Goal: Information Seeking & Learning: Check status

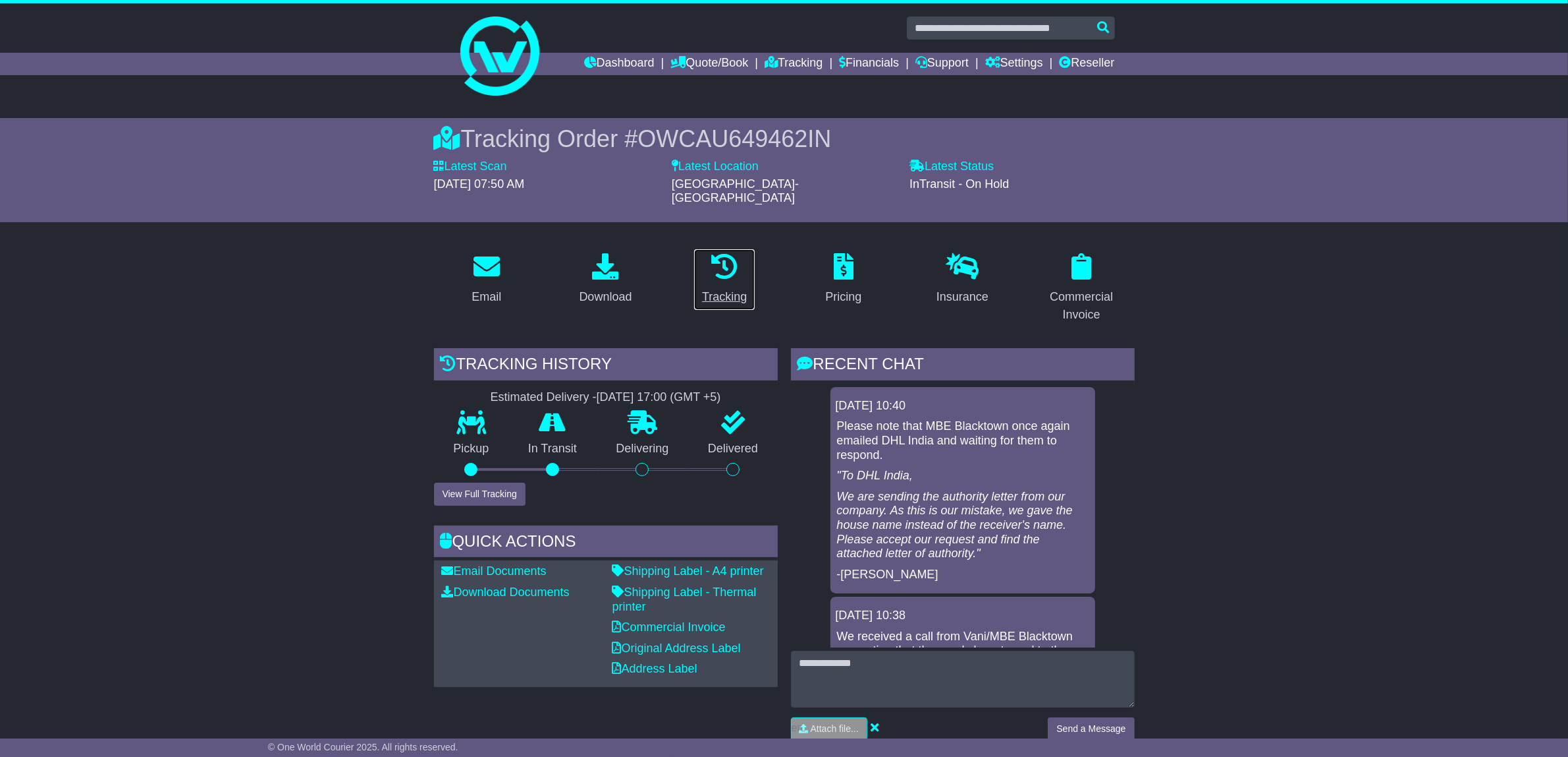
click at [733, 253] on icon at bounding box center [724, 266] width 26 height 26
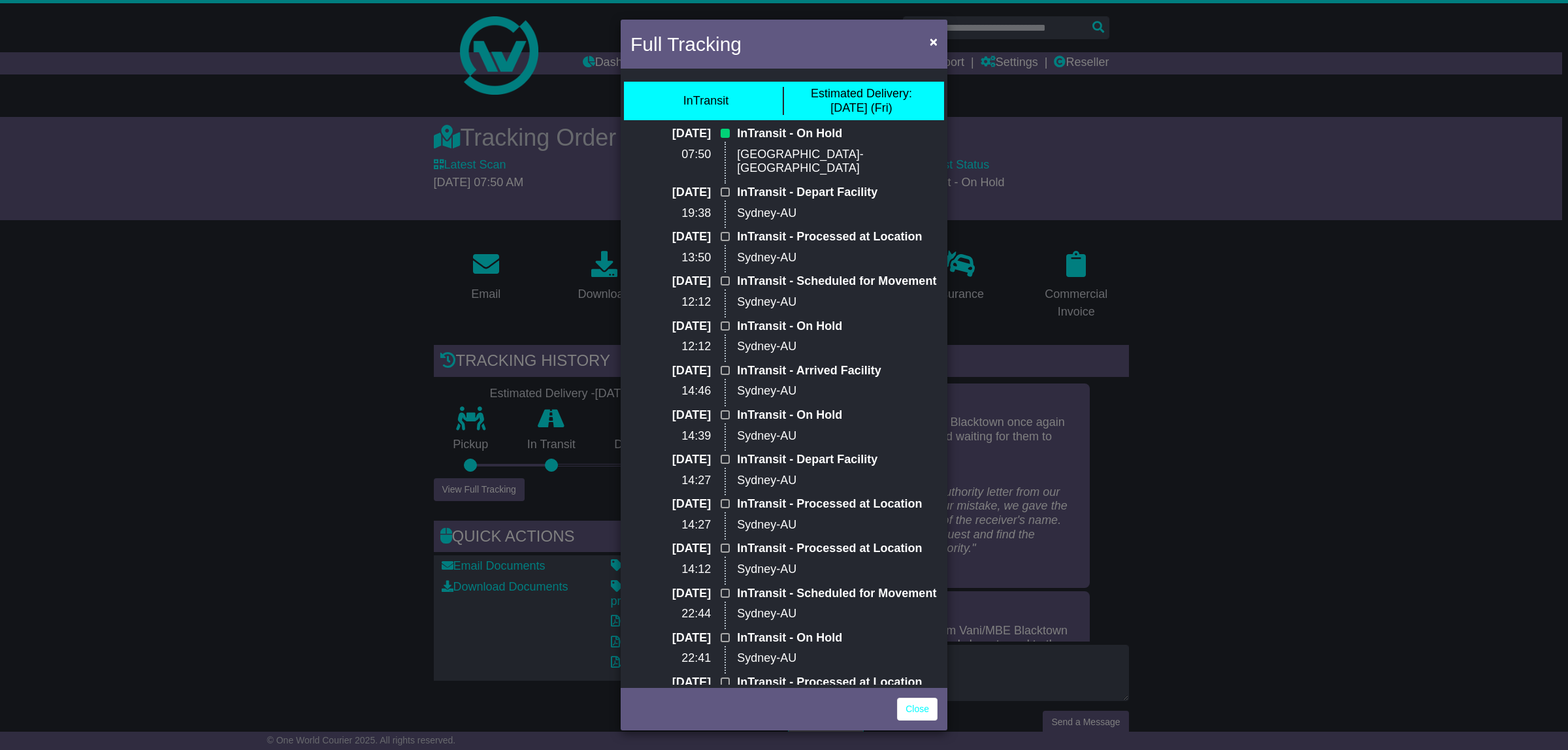
click at [160, 284] on div "Full Tracking × InTransit Estimated Delivery: 26 Sep (Fri) 25 Sep 2025 07:50 In…" at bounding box center [784, 375] width 1568 height 750
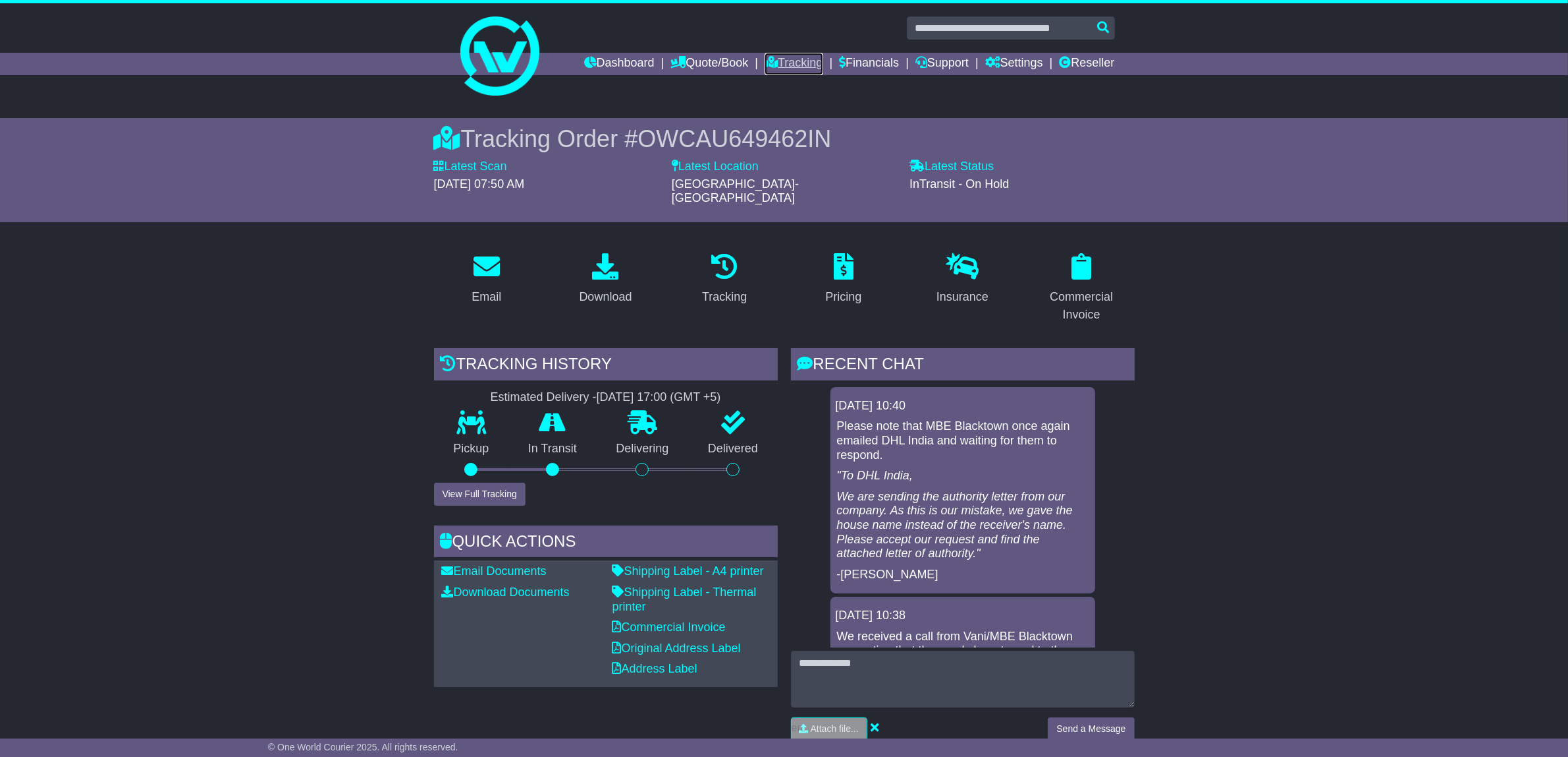
click at [788, 67] on link "Tracking" at bounding box center [794, 64] width 58 height 22
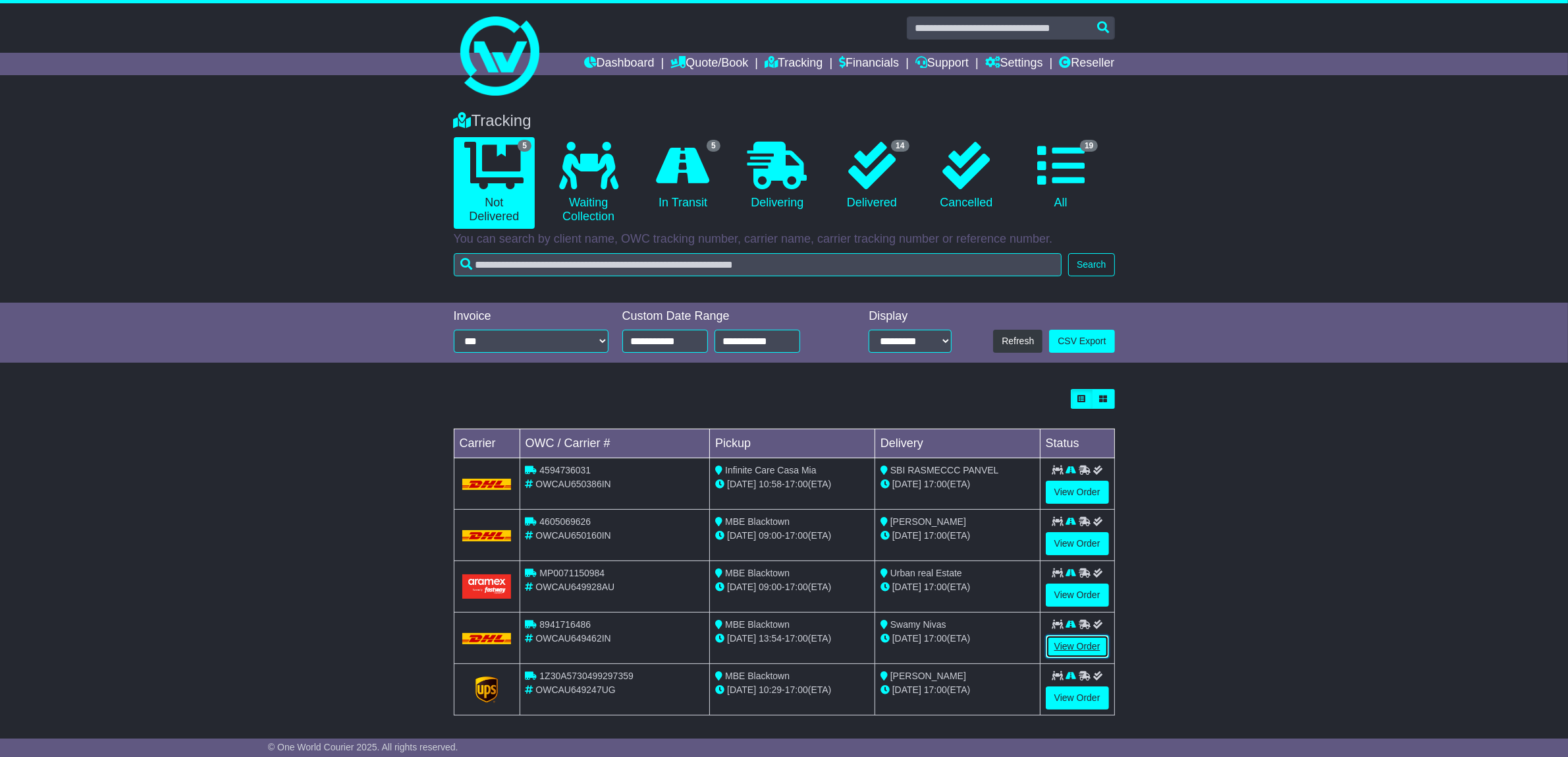
click at [1077, 646] on link "View Order" at bounding box center [1077, 646] width 63 height 23
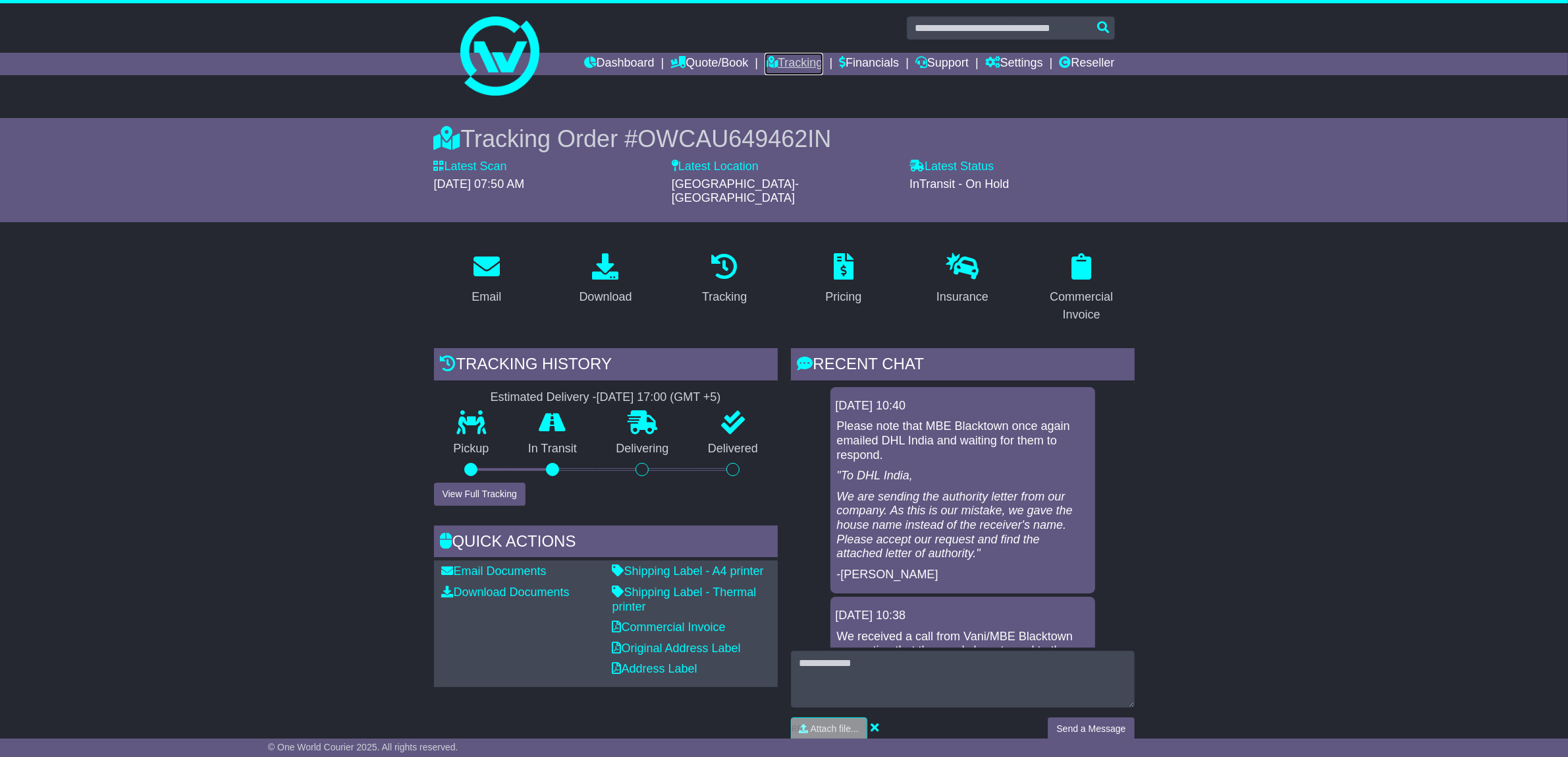
click at [802, 67] on link "Tracking" at bounding box center [794, 64] width 58 height 22
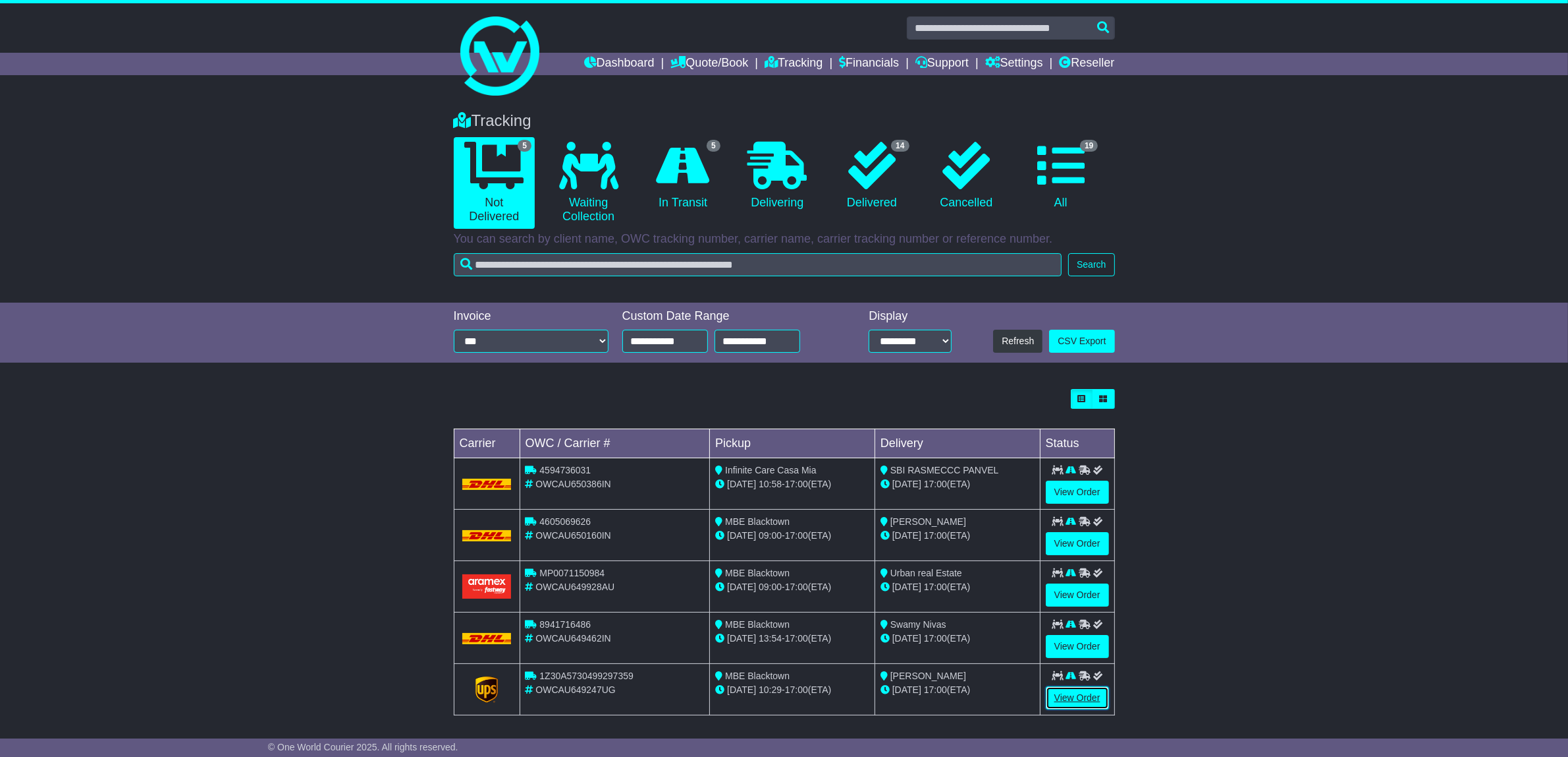
click at [1089, 699] on link "View Order" at bounding box center [1077, 697] width 63 height 23
